Goal: Use online tool/utility: Utilize a website feature to perform a specific function

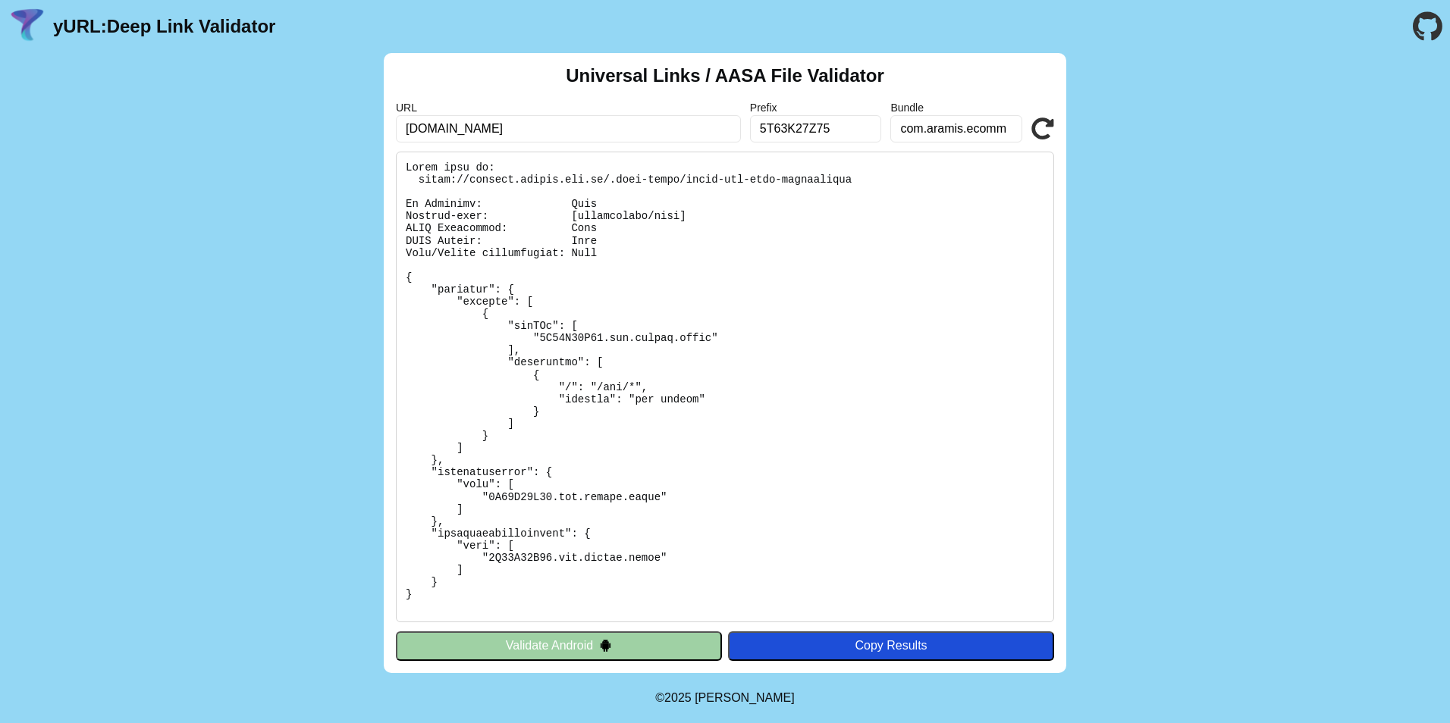
scroll to position [353, 0]
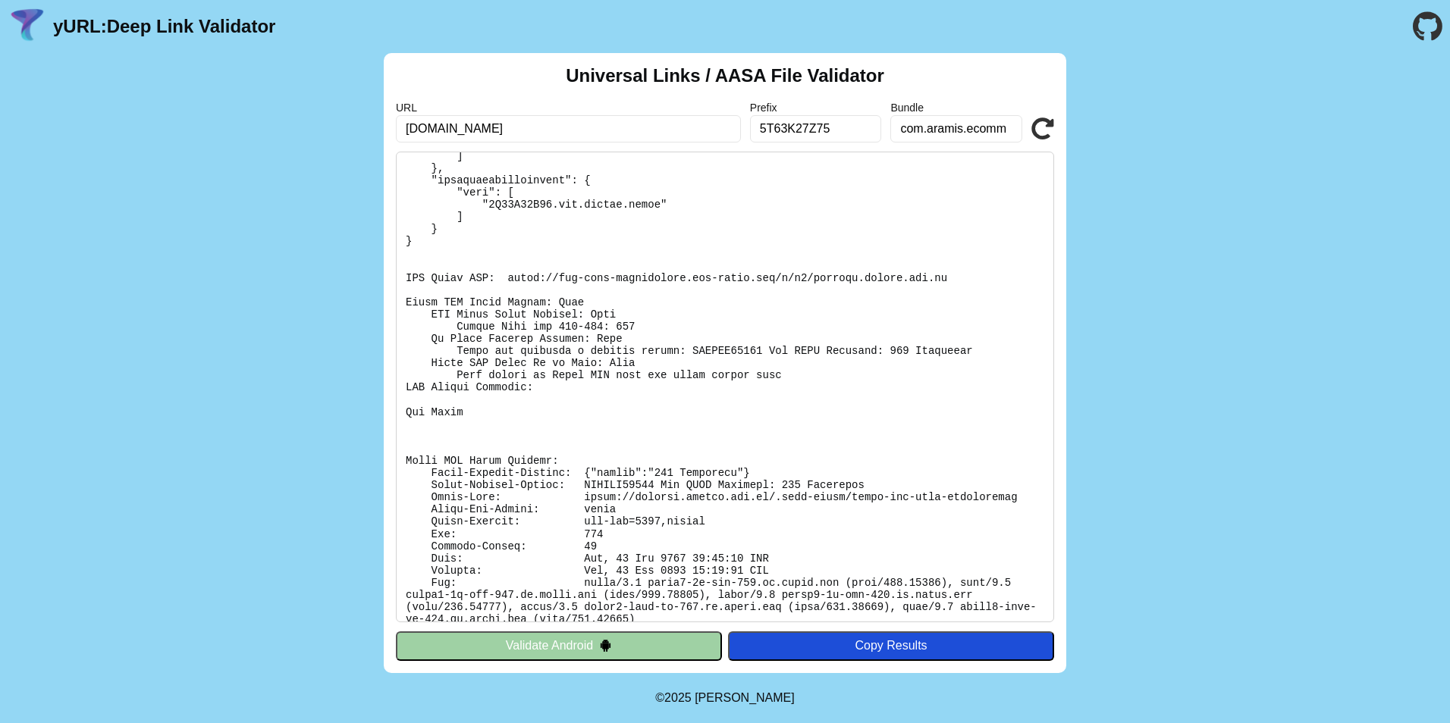
drag, startPoint x: 450, startPoint y: 130, endPoint x: 365, endPoint y: 124, distance: 85.8
click at [365, 124] on div "Universal Links / AASA File Validator URL [DOMAIN_NAME] Prefix 5T63K27Z75 Bundl…" at bounding box center [725, 363] width 1450 height 620
click at [652, 125] on input "[DOMAIN_NAME]" at bounding box center [568, 128] width 345 height 27
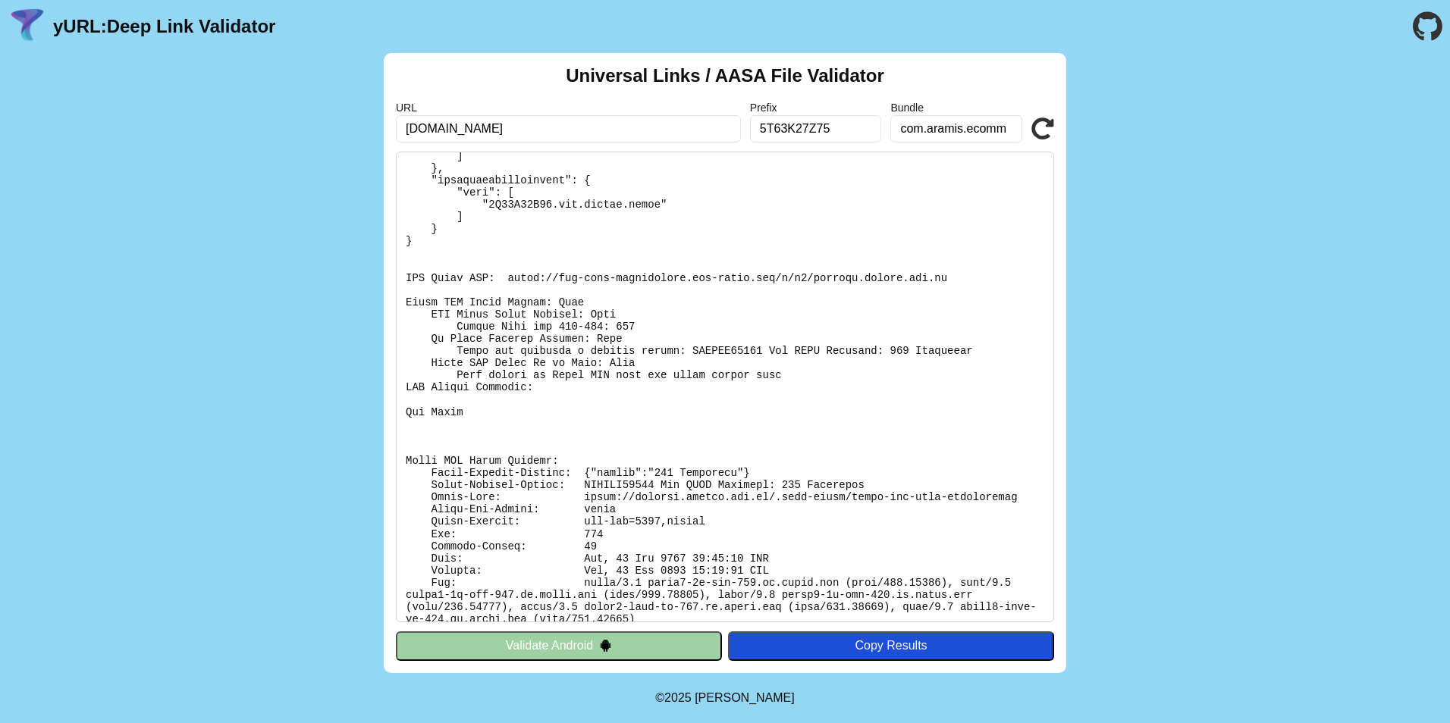
type input "[DOMAIN_NAME]"
click at [1035, 128] on icon at bounding box center [1042, 129] width 23 height 23
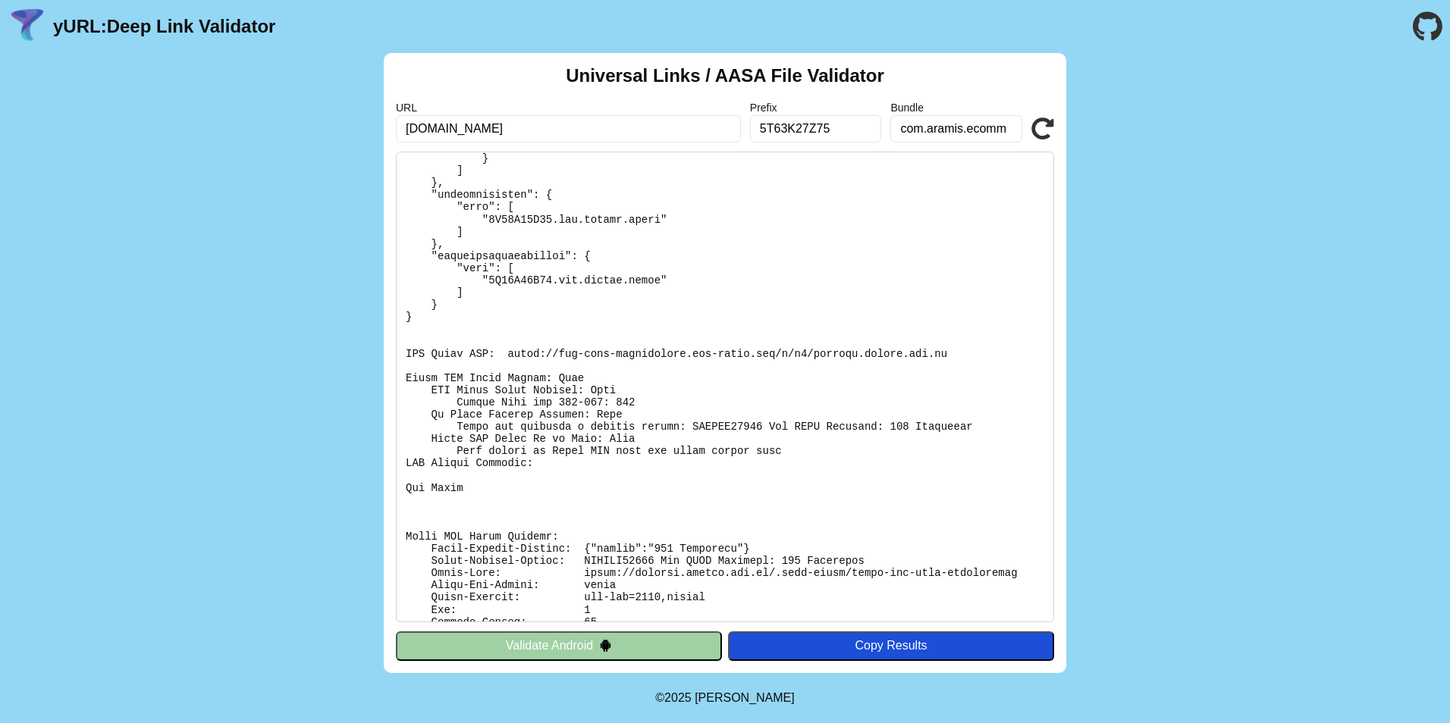
scroll to position [366, 0]
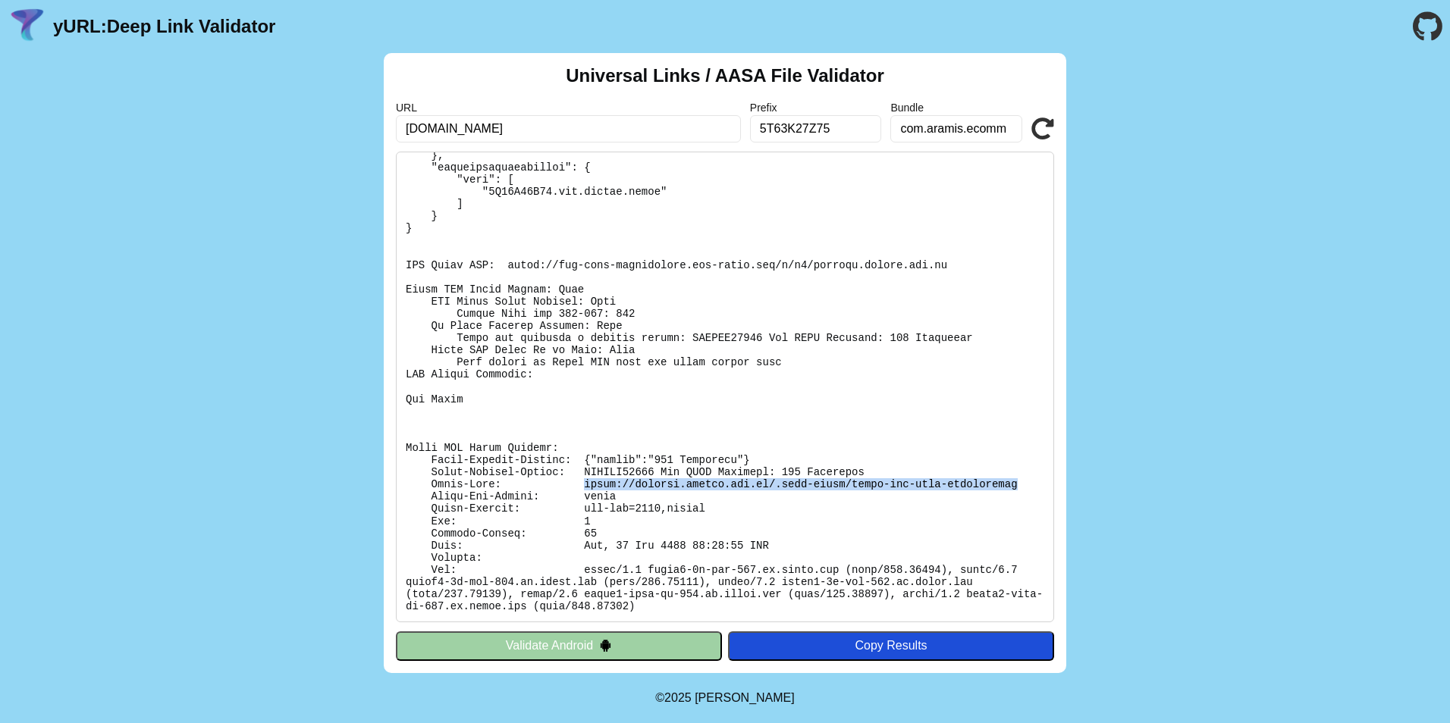
drag, startPoint x: 977, startPoint y: 483, endPoint x: 564, endPoint y: 487, distance: 412.5
click at [564, 487] on pre at bounding box center [725, 387] width 658 height 471
copy pre "[URL][DOMAIN_NAME]"
